Goal: Task Accomplishment & Management: Use online tool/utility

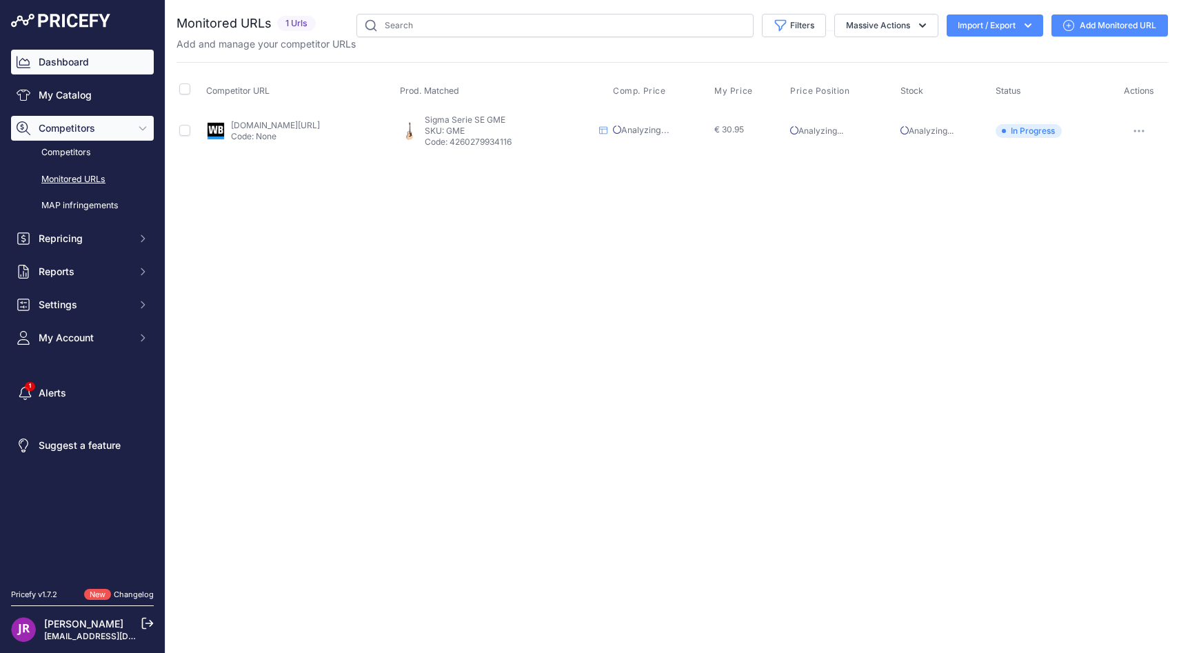
click at [41, 51] on link "Dashboard" at bounding box center [82, 62] width 143 height 25
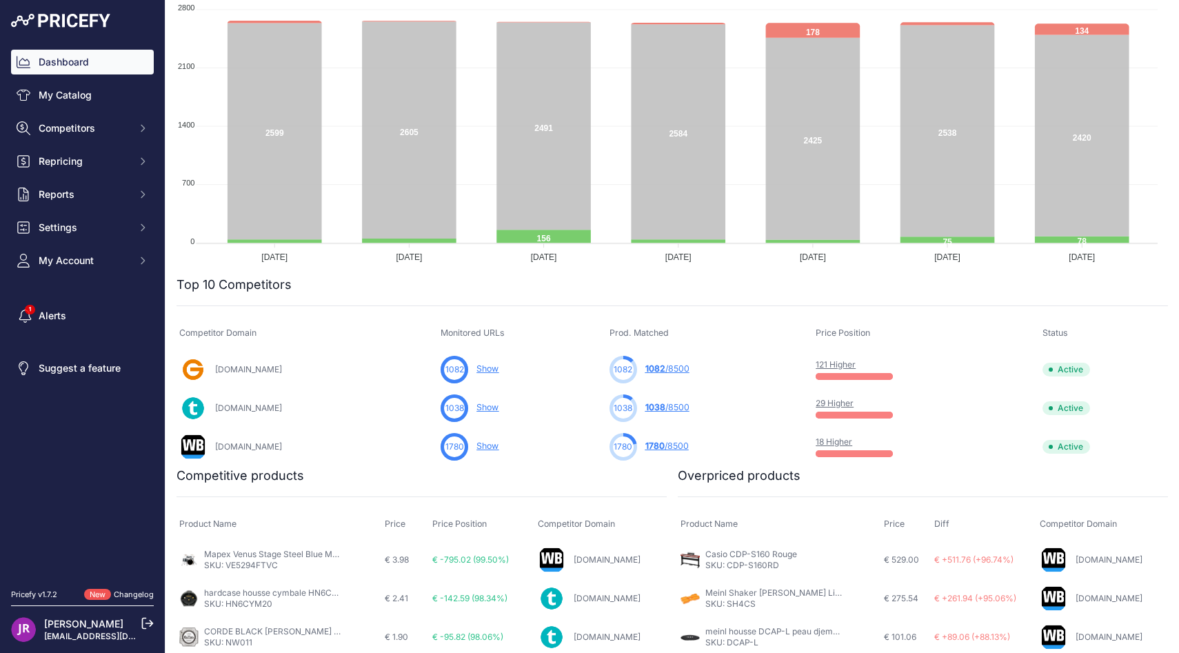
scroll to position [455, 0]
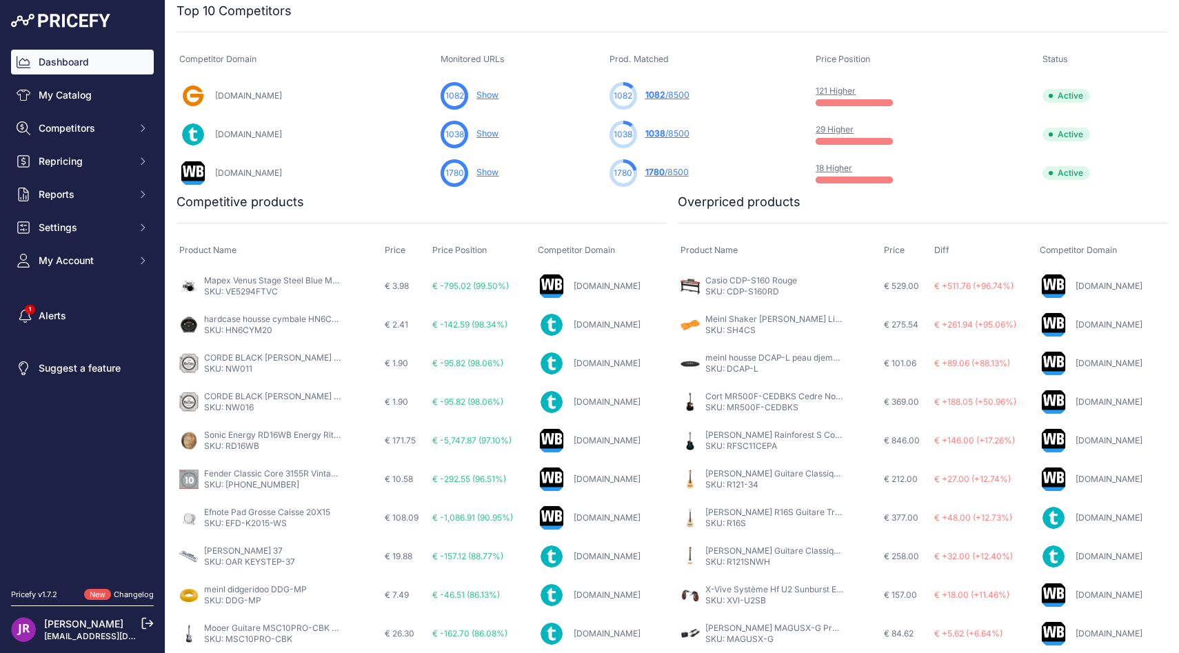
click at [250, 316] on link "hardcase housse cymbale HN6CYM20" at bounding box center [279, 319] width 151 height 10
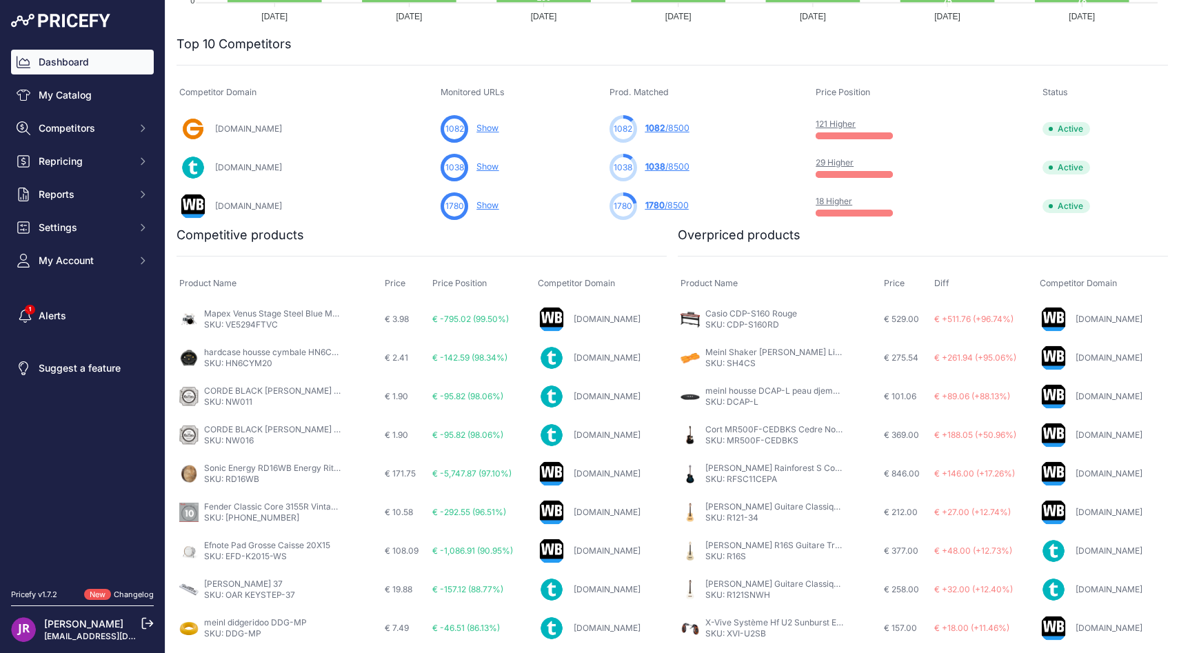
scroll to position [421, 0]
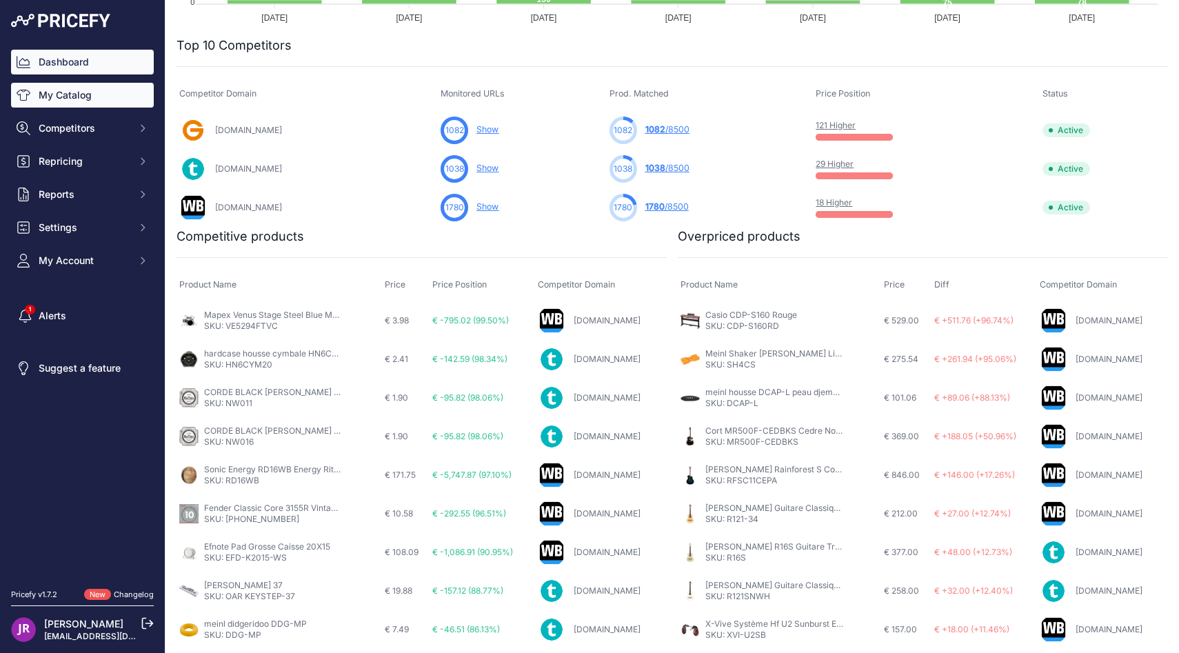
click at [59, 95] on link "My Catalog" at bounding box center [82, 95] width 143 height 25
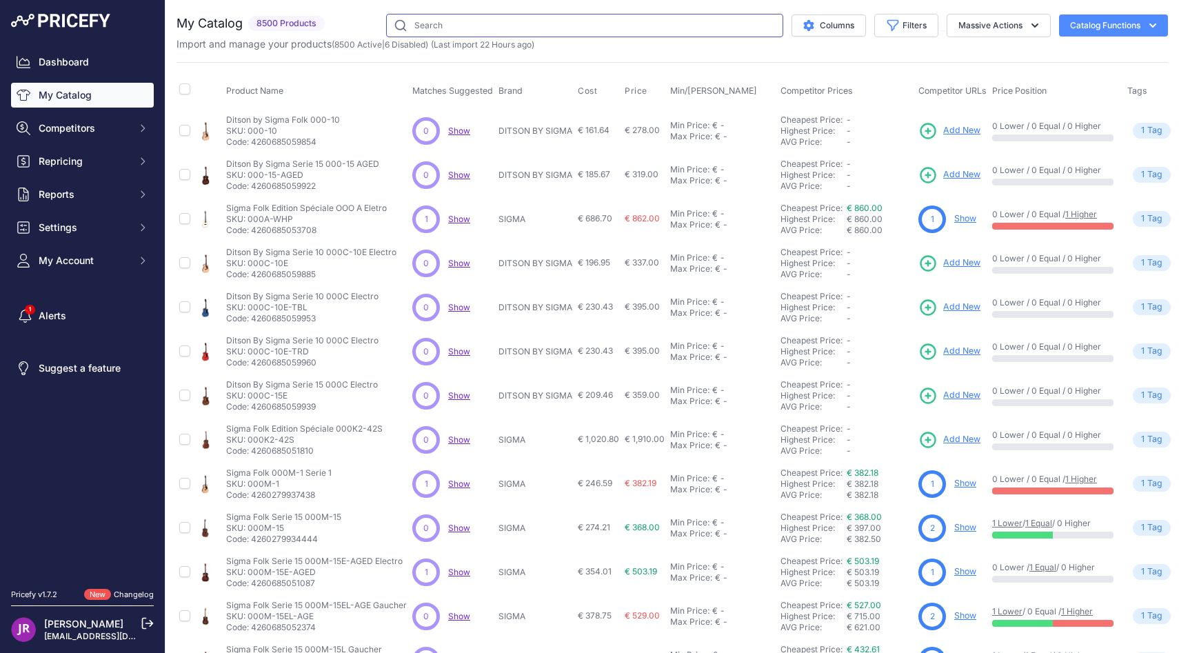
click at [440, 19] on input "text" at bounding box center [584, 25] width 397 height 23
type input "GME"
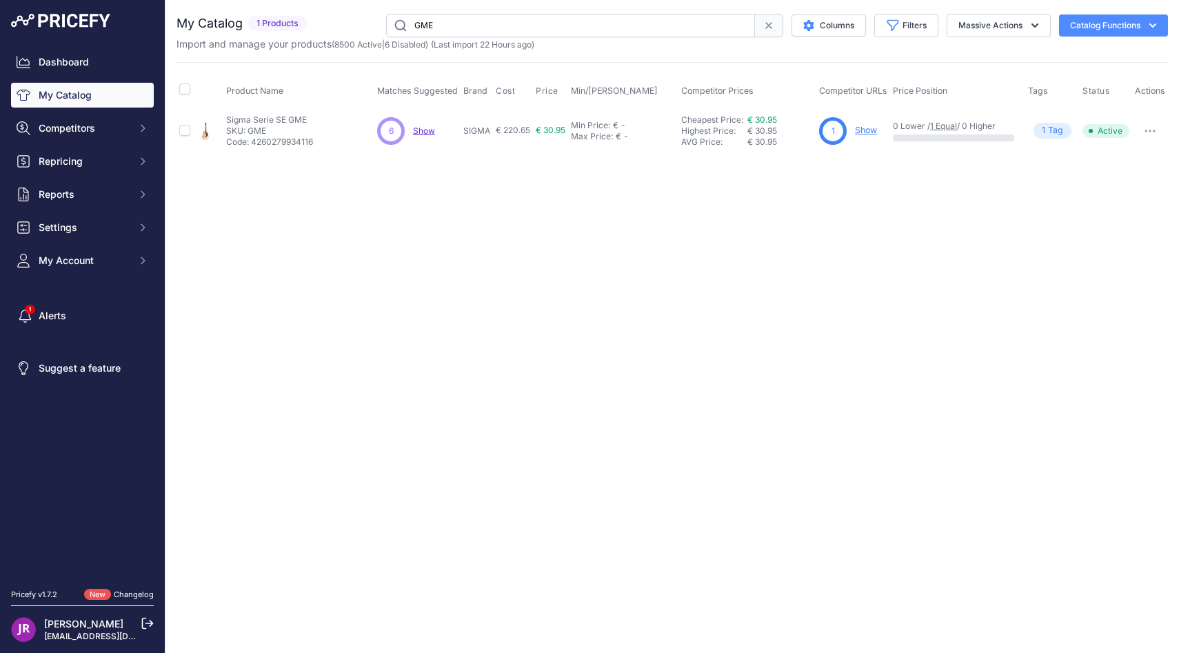
click at [866, 131] on link "Show" at bounding box center [866, 130] width 22 height 10
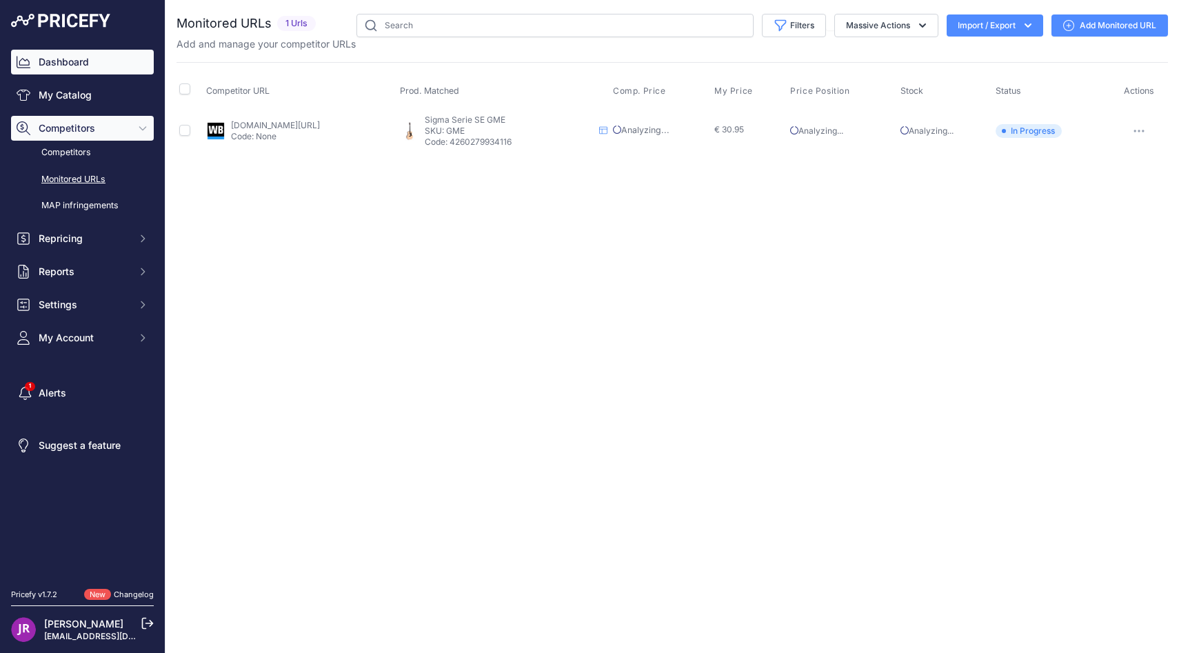
click at [128, 70] on link "Dashboard" at bounding box center [82, 62] width 143 height 25
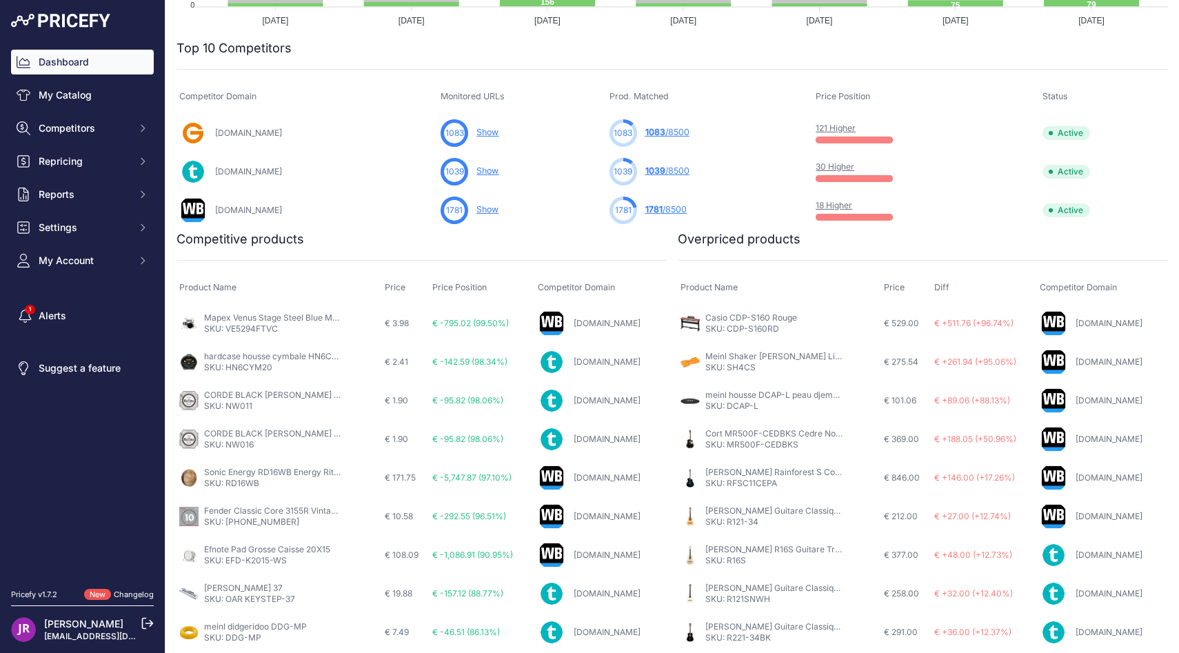
scroll to position [425, 0]
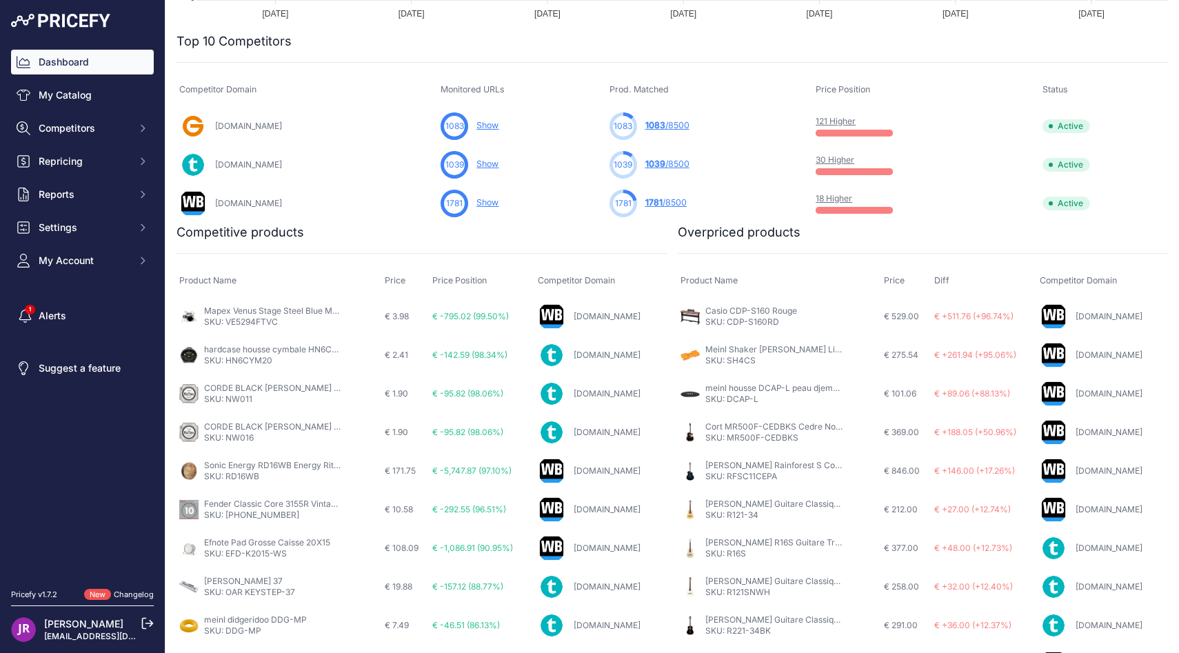
click at [299, 308] on link "Mapex Venus Stage Steel Blue Metallic" at bounding box center [280, 310] width 152 height 10
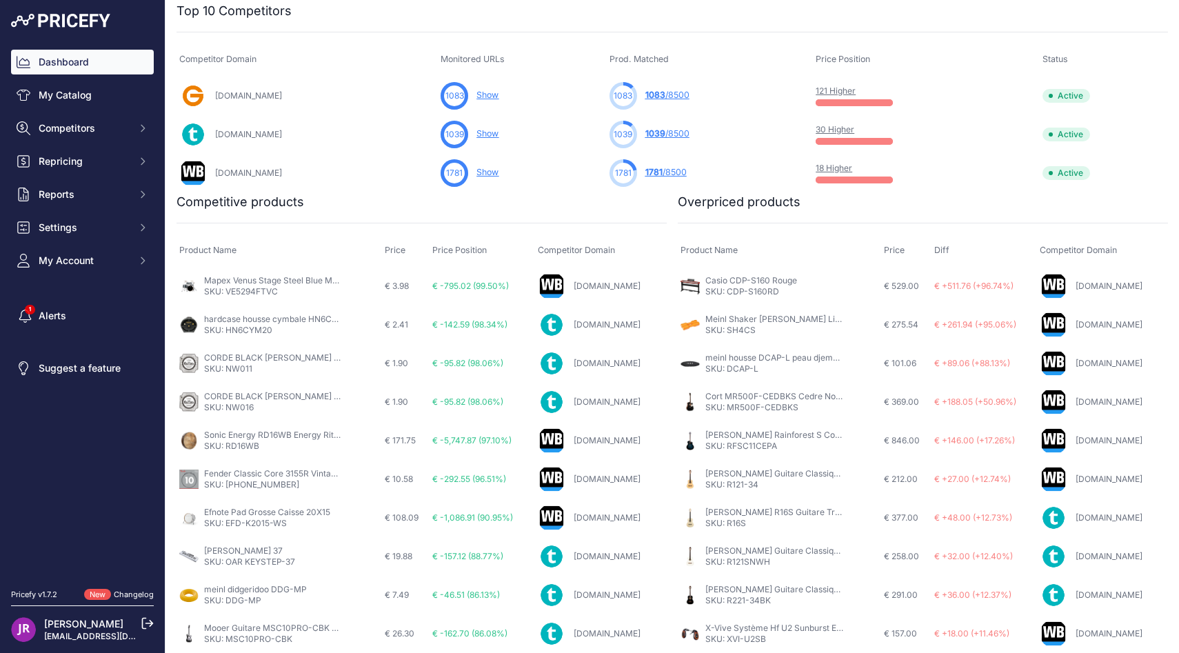
click at [265, 329] on p "SKU: HN6CYM20" at bounding box center [273, 330] width 138 height 11
copy p "HN6CYM20"
click at [268, 323] on link "hardcase housse cymbale HN6CYM20" at bounding box center [279, 319] width 151 height 10
click at [190, 324] on img at bounding box center [188, 324] width 19 height 19
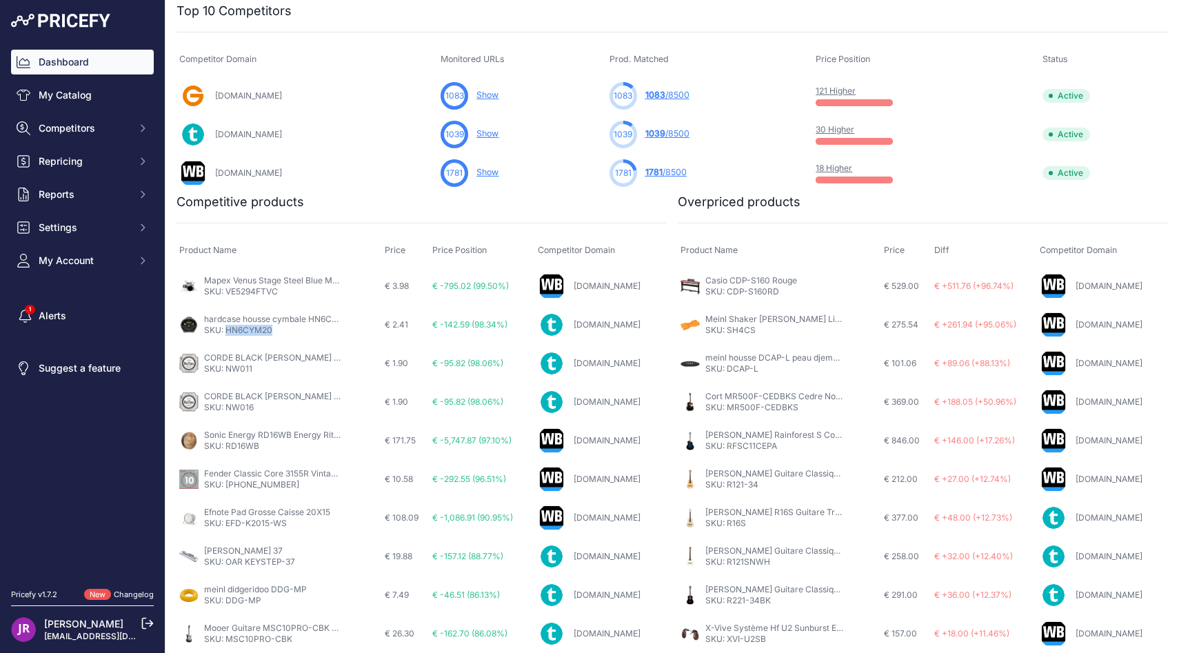
click at [219, 321] on link "hardcase housse cymbale HN6CYM20" at bounding box center [279, 319] width 151 height 10
click at [74, 92] on link "My Catalog" at bounding box center [82, 95] width 143 height 25
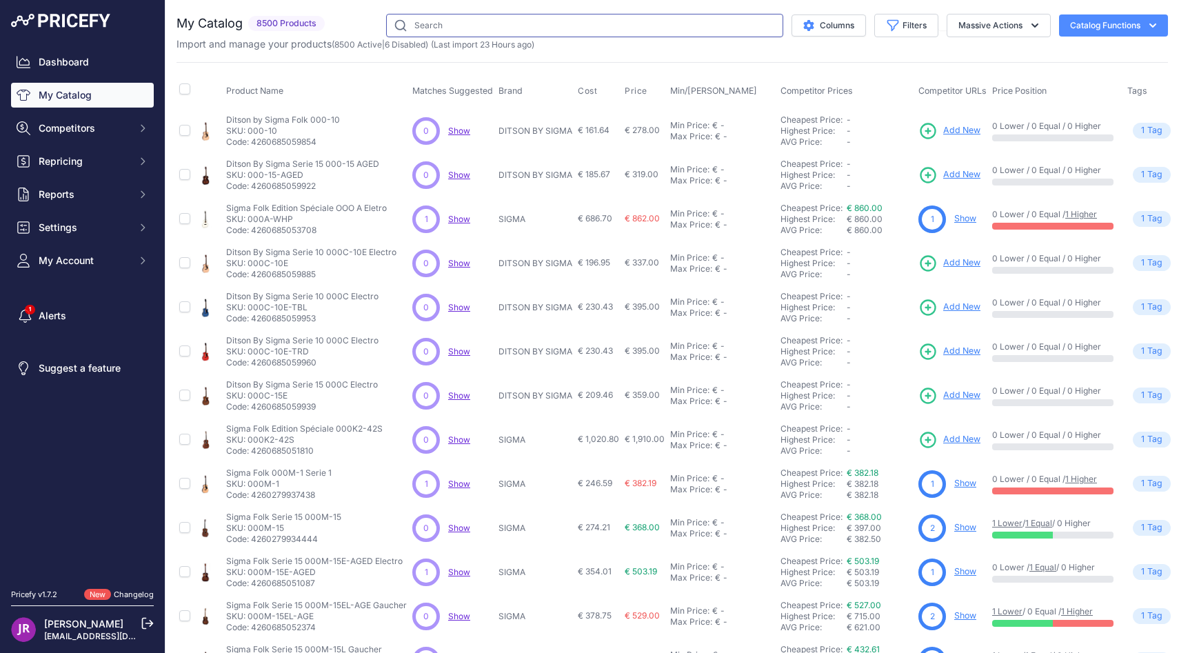
click at [425, 23] on input "text" at bounding box center [584, 25] width 397 height 23
paste input "https://musique-shop.fr/products/hardcase-housse-cymbale-hn6cym20?_pos=1&_psq=H…"
type input "https://musique-shop.fr/products/hardcase-housse-cymbale-hn6cym20?_pos=1&_psq=H…"
paste input "HN6CYM20"
type input "HN6CYM20"
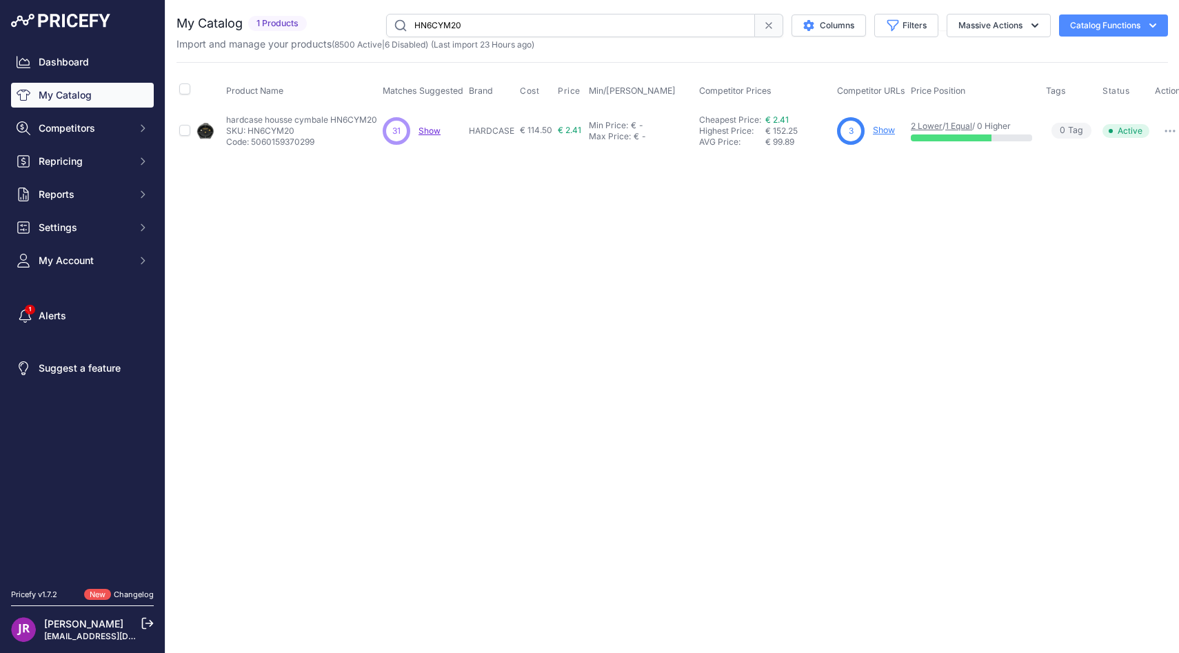
click at [881, 132] on link "Show" at bounding box center [884, 130] width 22 height 10
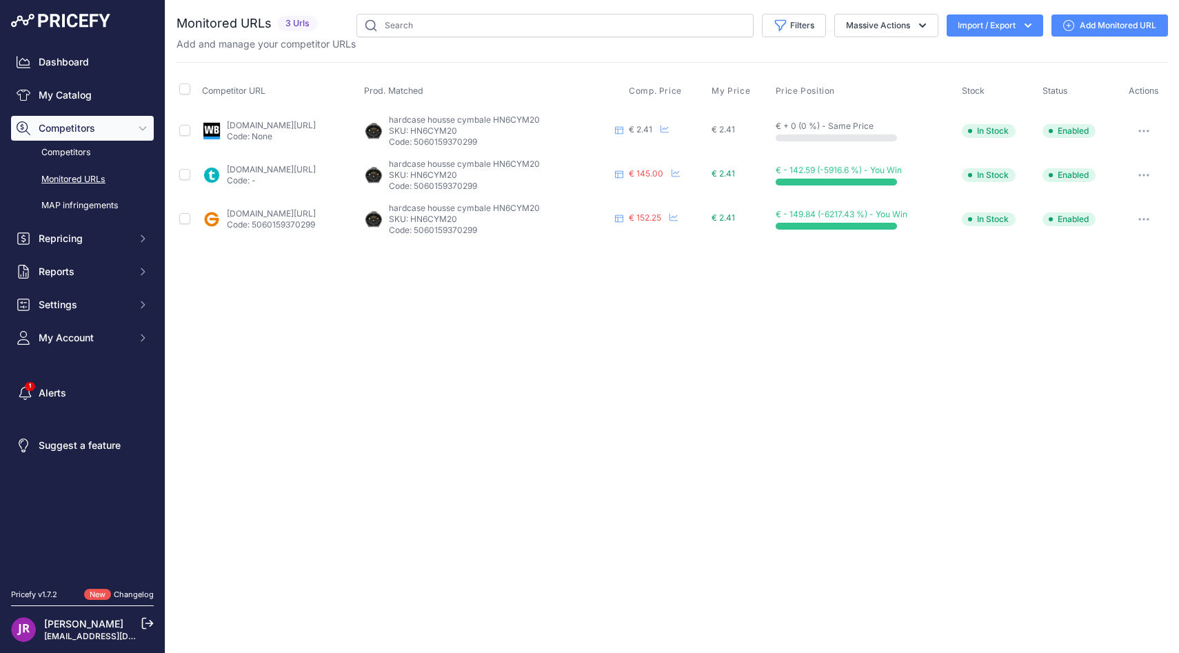
click at [316, 165] on link "thomann.fr/hardcase_hn6cym20_20_cymbal_case.htm?prirule_jdsnikfkfjsd=9365" at bounding box center [271, 169] width 89 height 10
click at [316, 209] on link "gear4music.fr/fr/batterie-and-percussion/hardcase-6-cymbal-case-with-dividers-2…" at bounding box center [271, 213] width 89 height 10
click at [303, 126] on link "woodbrass.com/housses-etuis-cymbales-hardcase-20-hn6cym20-p402313.html?prirule_…" at bounding box center [271, 125] width 89 height 10
click at [1083, 17] on link "Add Monitored URL" at bounding box center [1110, 25] width 117 height 22
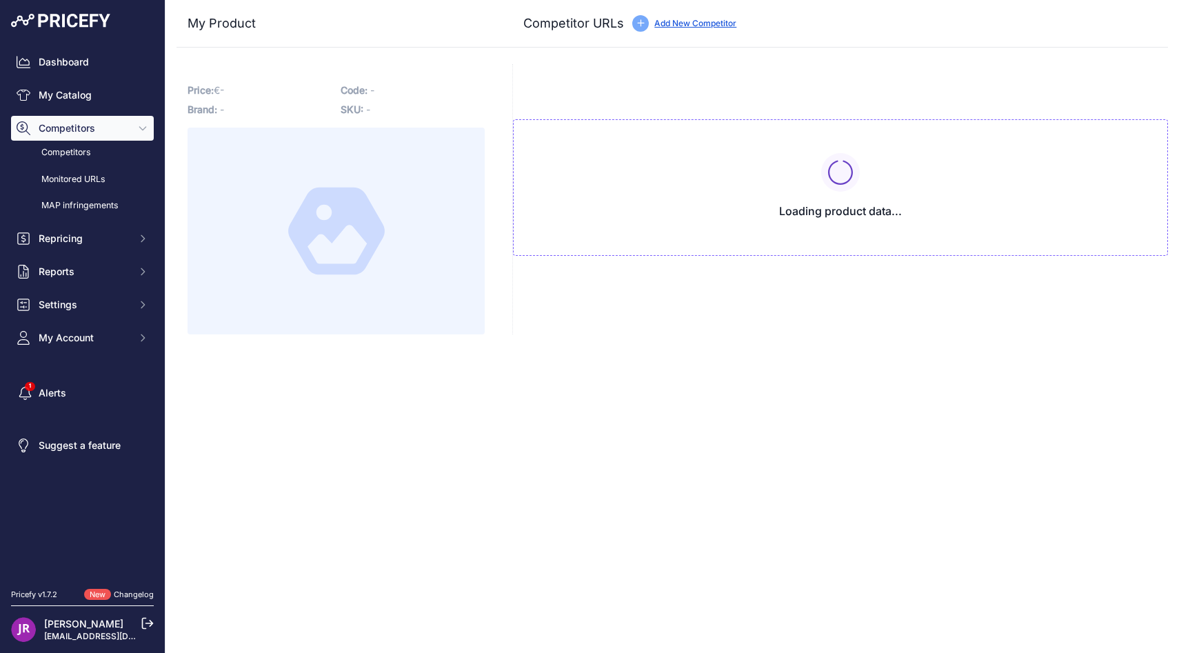
type input "[DOMAIN_NAME][URL]"
type input "www.thomann.fr/hardcase_hn6cym20_20_cymbal_case.htm?prirule_jdsnikfkfjsd=9365"
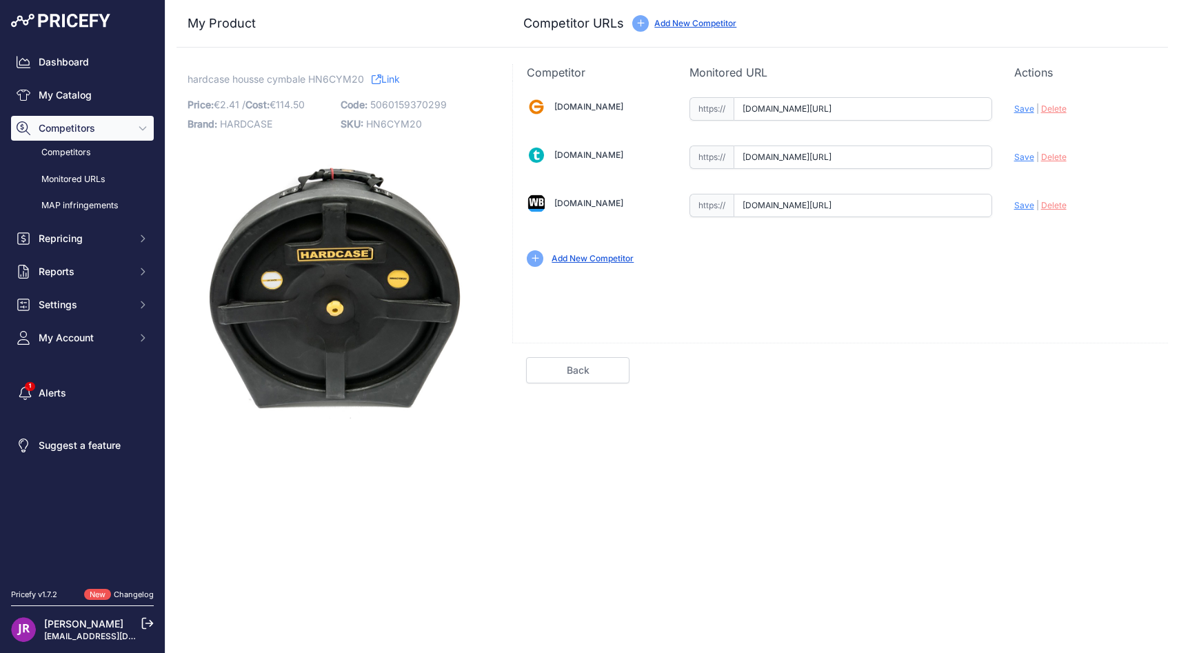
click at [816, 203] on input "www.woodbrass.com/housses-etuis-cymbales-hardcase-20-hn6cym20-p402313.html?prir…" at bounding box center [863, 205] width 259 height 23
paste input "https://www.woodbrass.com/housses-etuis-cymbales-hardcase-20-hn6cym20-p402313.h…"
click at [1019, 201] on span "Save" at bounding box center [1024, 205] width 20 height 10
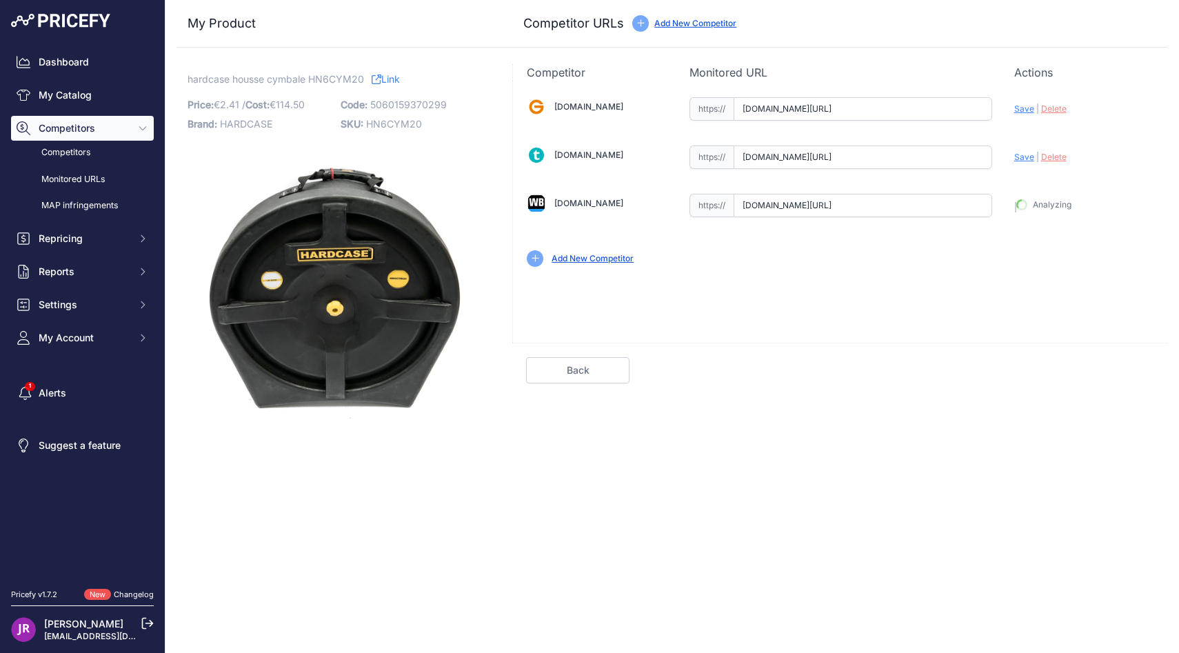
type input "https://www.woodbrass.com/housses-etuis-cymbales-hardcase-20-hn6cym20-p402313.h…"
click at [783, 160] on input "www.thomann.fr/hardcase_hn6cym20_20_cymbal_case.htm?prirule_jdsnikfkfjsd=9365" at bounding box center [863, 157] width 259 height 23
paste input "https://www.thomann.fr/hardcase_hn6cym20_20_cymbal_case.htm"
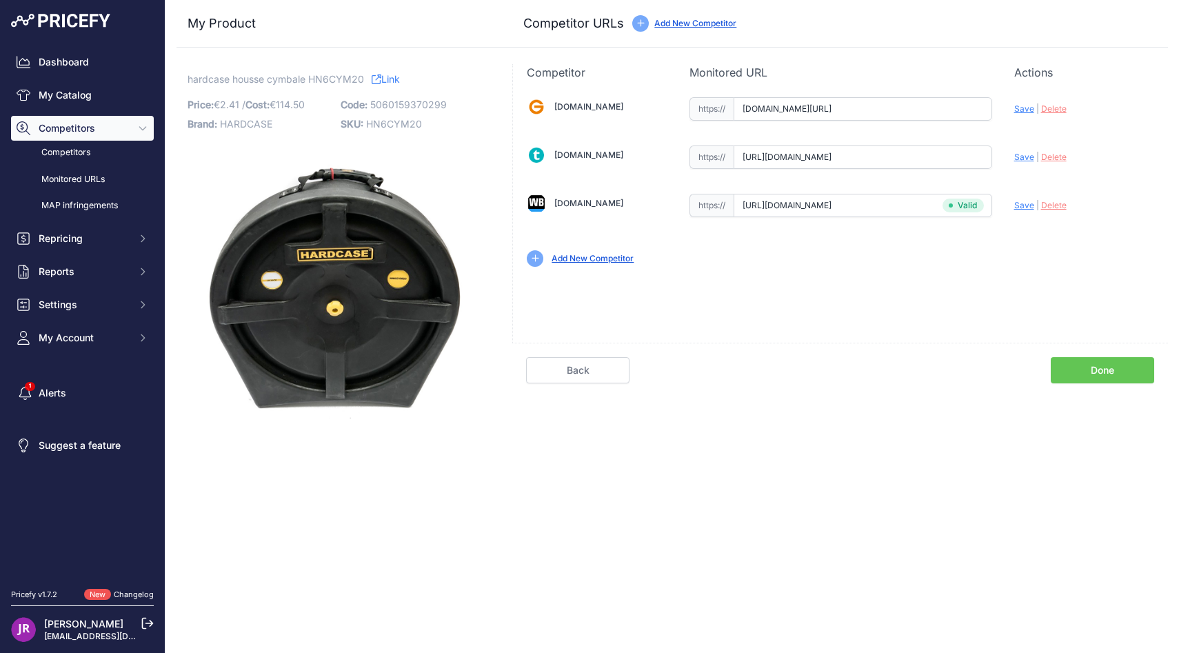
scroll to position [0, 23]
click at [1016, 158] on span "Save" at bounding box center [1024, 157] width 20 height 10
type input "https://www.thomann.fr/hardcase_hn6cym20_20_cymbal_case.htm?prirule_jdsnikfkfjs…"
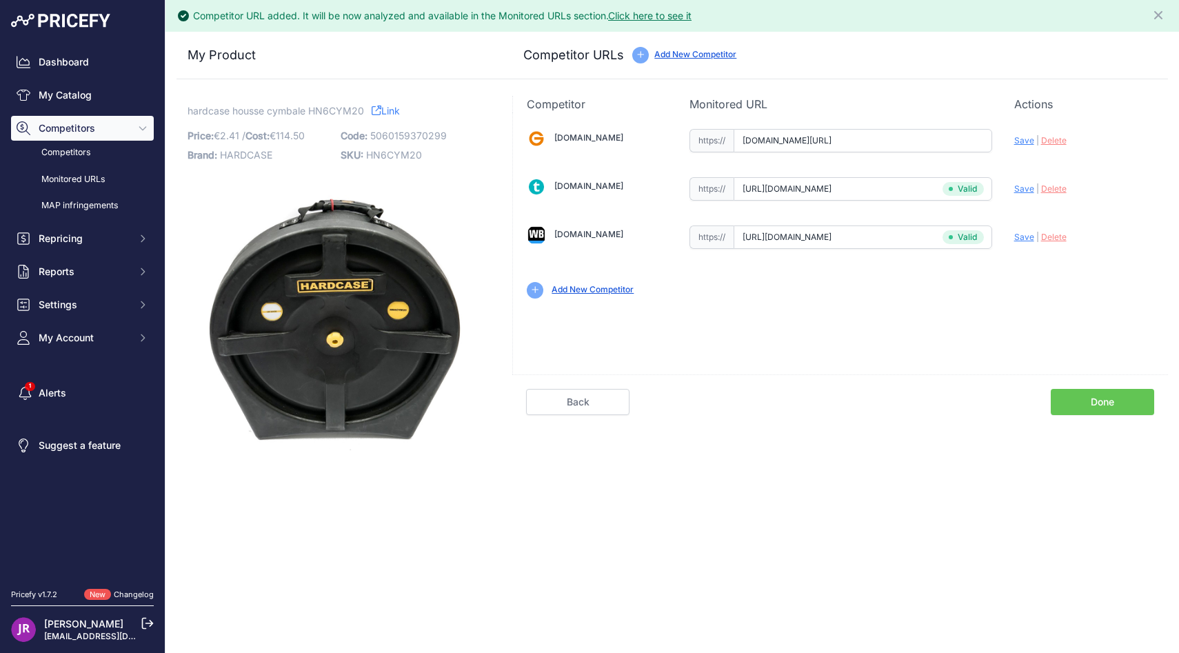
click at [906, 138] on input "www.gear4music.fr/fr/Batterie-and-Percussion/Hardcase-6-Cymbal-Case-with-Divide…" at bounding box center [863, 140] width 259 height 23
click at [906, 138] on div "Gear4music.fr Valid Invalid" at bounding box center [840, 212] width 655 height 200
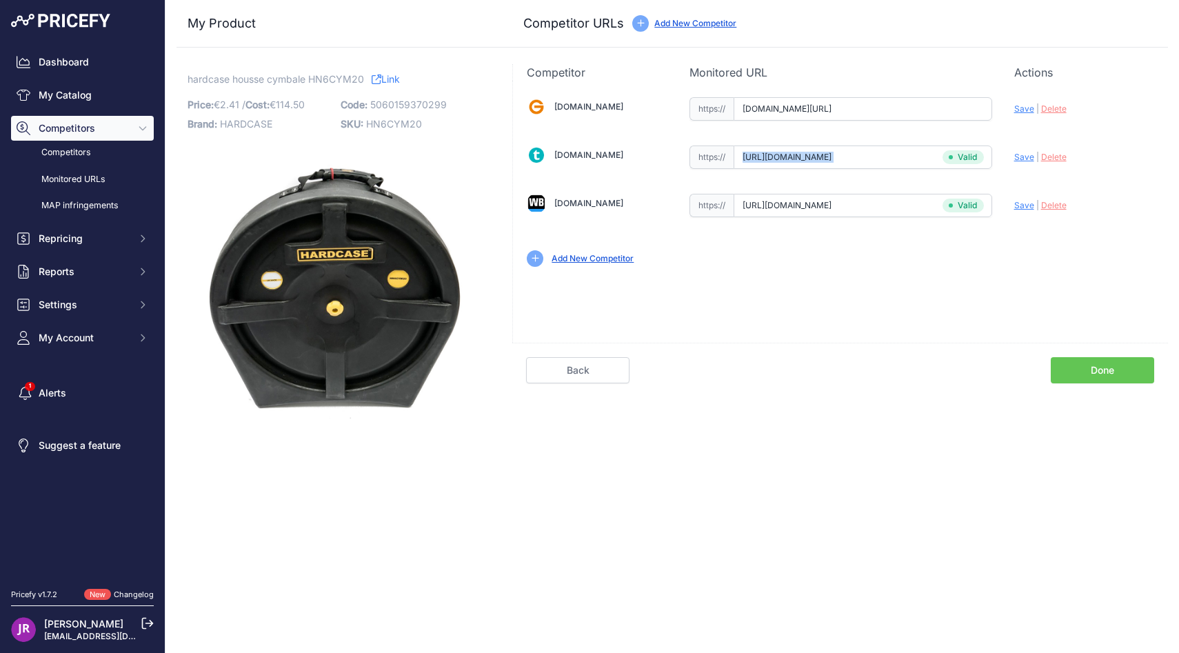
click at [906, 138] on div "Gear4music.fr Valid Invalid" at bounding box center [840, 181] width 655 height 200
click at [870, 118] on input "www.gear4music.fr/fr/Batterie-and-Percussion/Hardcase-6-Cymbal-Case-with-Divide…" at bounding box center [863, 108] width 259 height 23
click at [869, 118] on input "www.gear4music.fr/fr/Batterie-and-Percussion/Hardcase-6-Cymbal-Case-with-Divide…" at bounding box center [863, 108] width 259 height 23
paste input "https://"
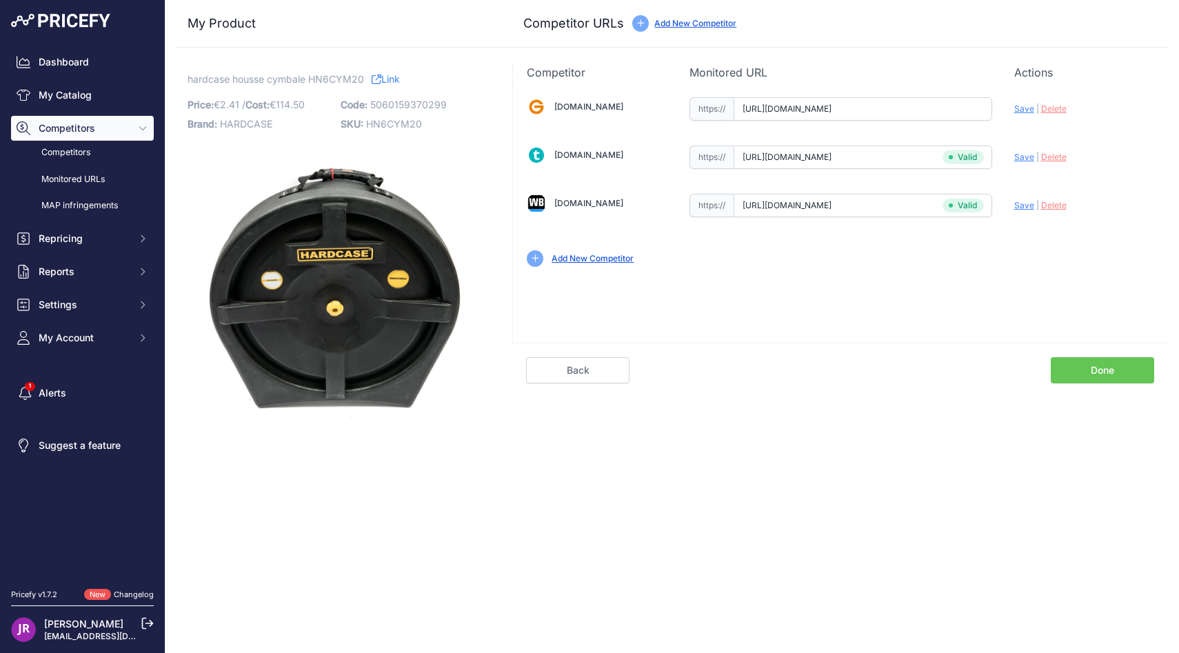
scroll to position [0, 270]
click at [1019, 108] on span "Save" at bounding box center [1024, 108] width 20 height 10
type input "https://www.gear4music.fr/fr/Batterie-and-Percussion/Hardcase-6-Cymbal-Case-wit…"
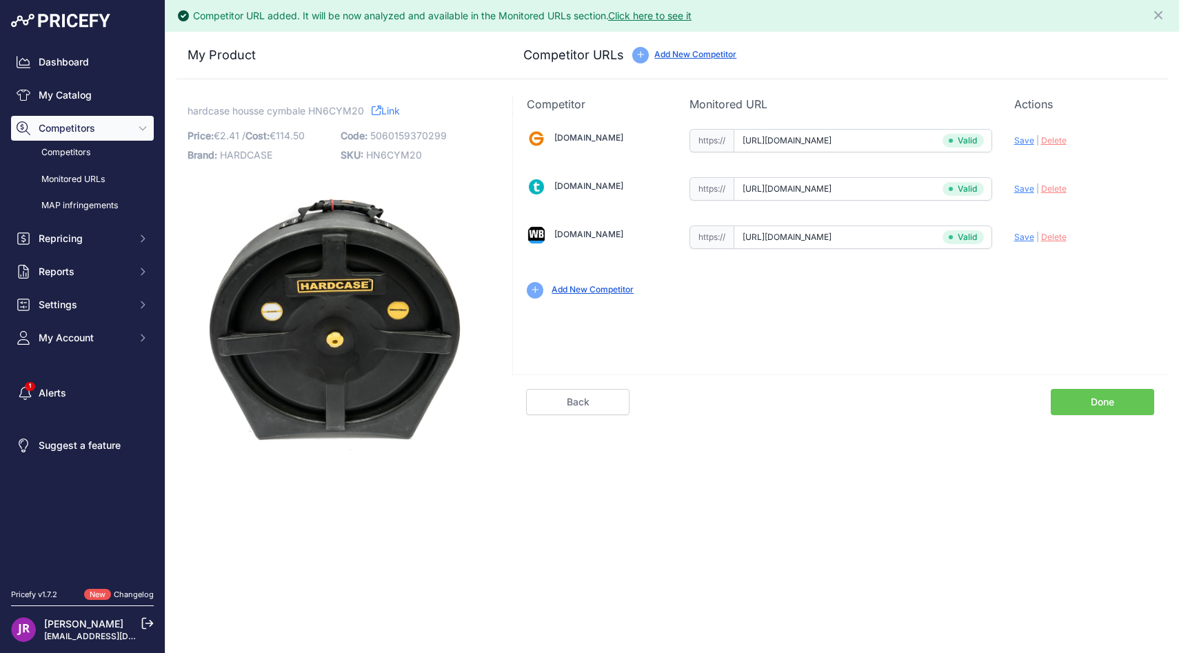
click at [1119, 407] on link "Done" at bounding box center [1102, 402] width 103 height 26
